Goal: Check status: Check status

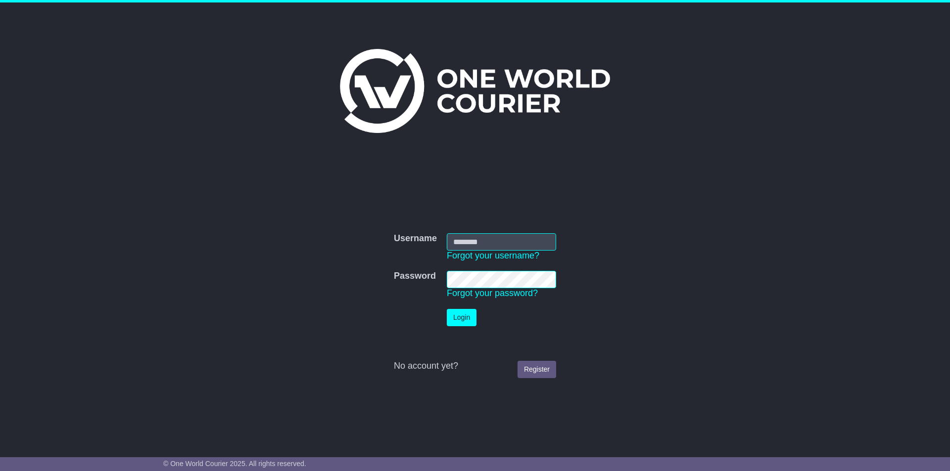
type input "**********"
click at [470, 314] on button "Login" at bounding box center [462, 317] width 30 height 17
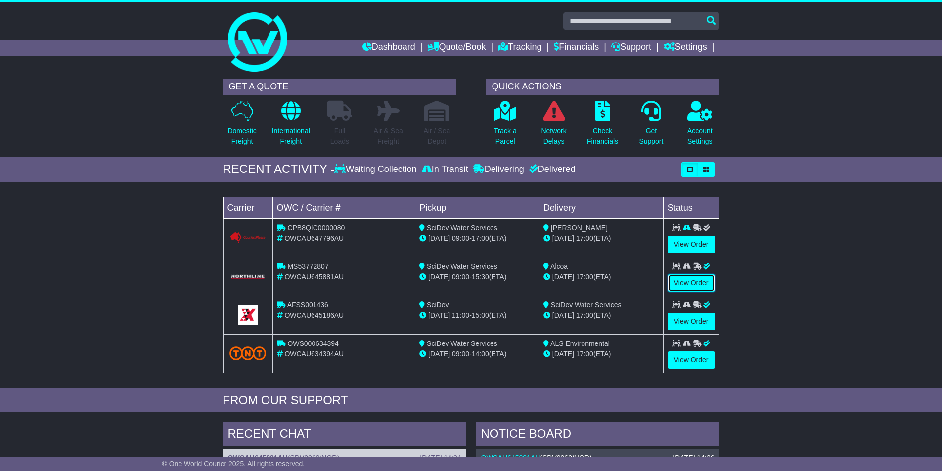
click at [669, 281] on link "View Order" at bounding box center [691, 283] width 47 height 17
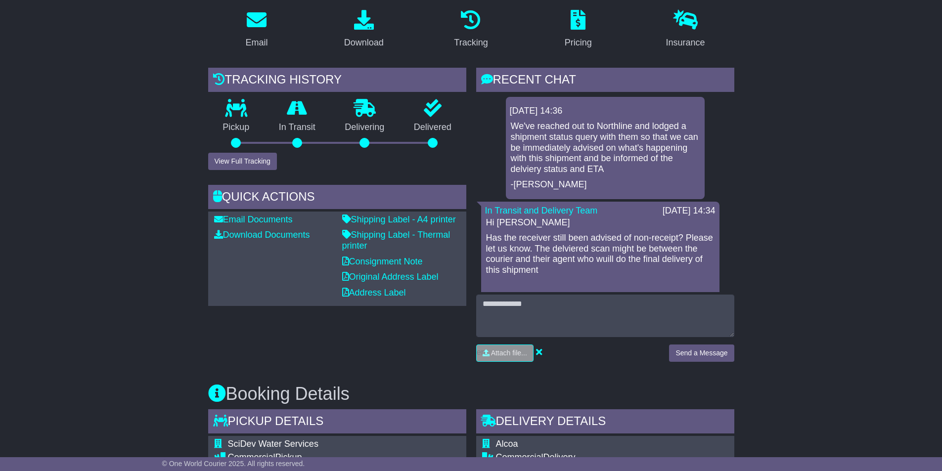
scroll to position [181, 0]
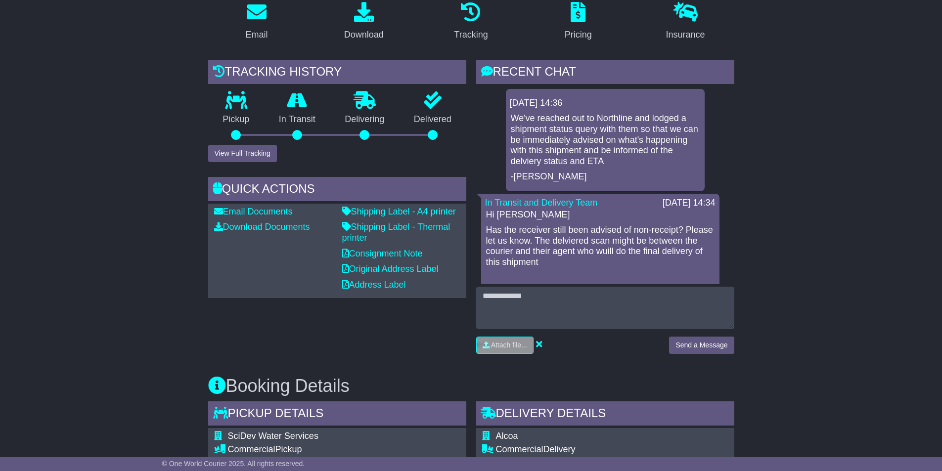
drag, startPoint x: 949, startPoint y: 158, endPoint x: 949, endPoint y: 217, distance: 58.4
click at [942, 217] on html "[EMAIL_ADDRESS][DOMAIN_NAME] Logout [PERSON_NAME] [EMAIL_ADDRESS][DOMAIN_NAME] …" at bounding box center [471, 54] width 942 height 471
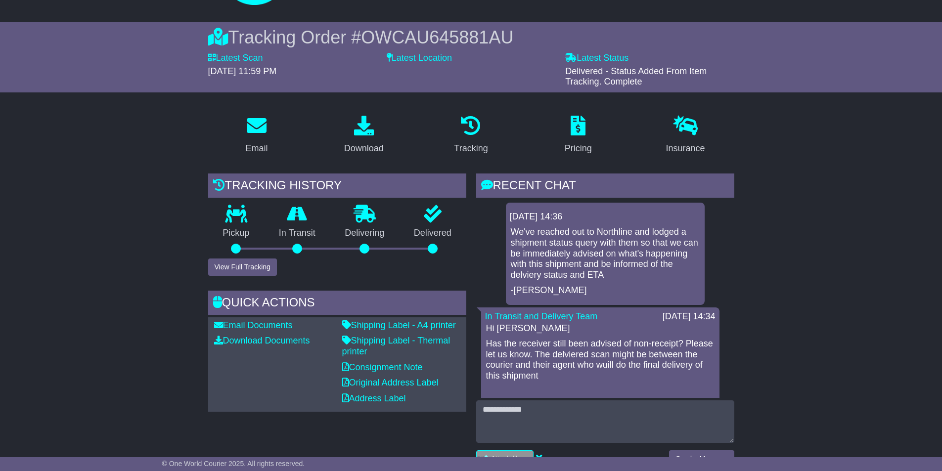
scroll to position [0, 0]
